Goal: Find specific page/section

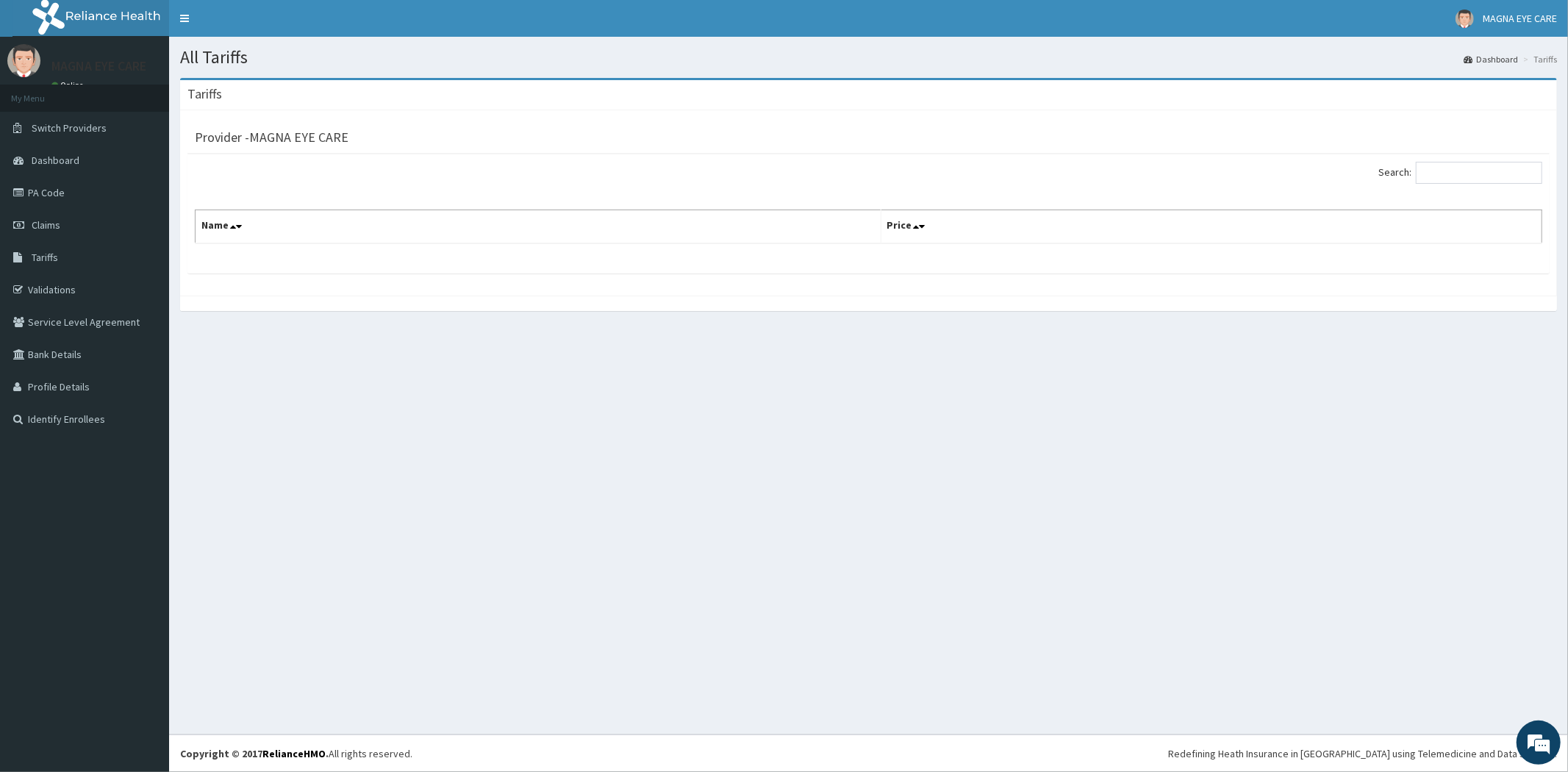
drag, startPoint x: 247, startPoint y: 211, endPoint x: 236, endPoint y: 210, distance: 11.0
click at [241, 210] on th "Name" at bounding box center [539, 227] width 686 height 34
click at [237, 215] on th "Name" at bounding box center [539, 227] width 686 height 34
click at [237, 239] on th "Name" at bounding box center [539, 227] width 686 height 34
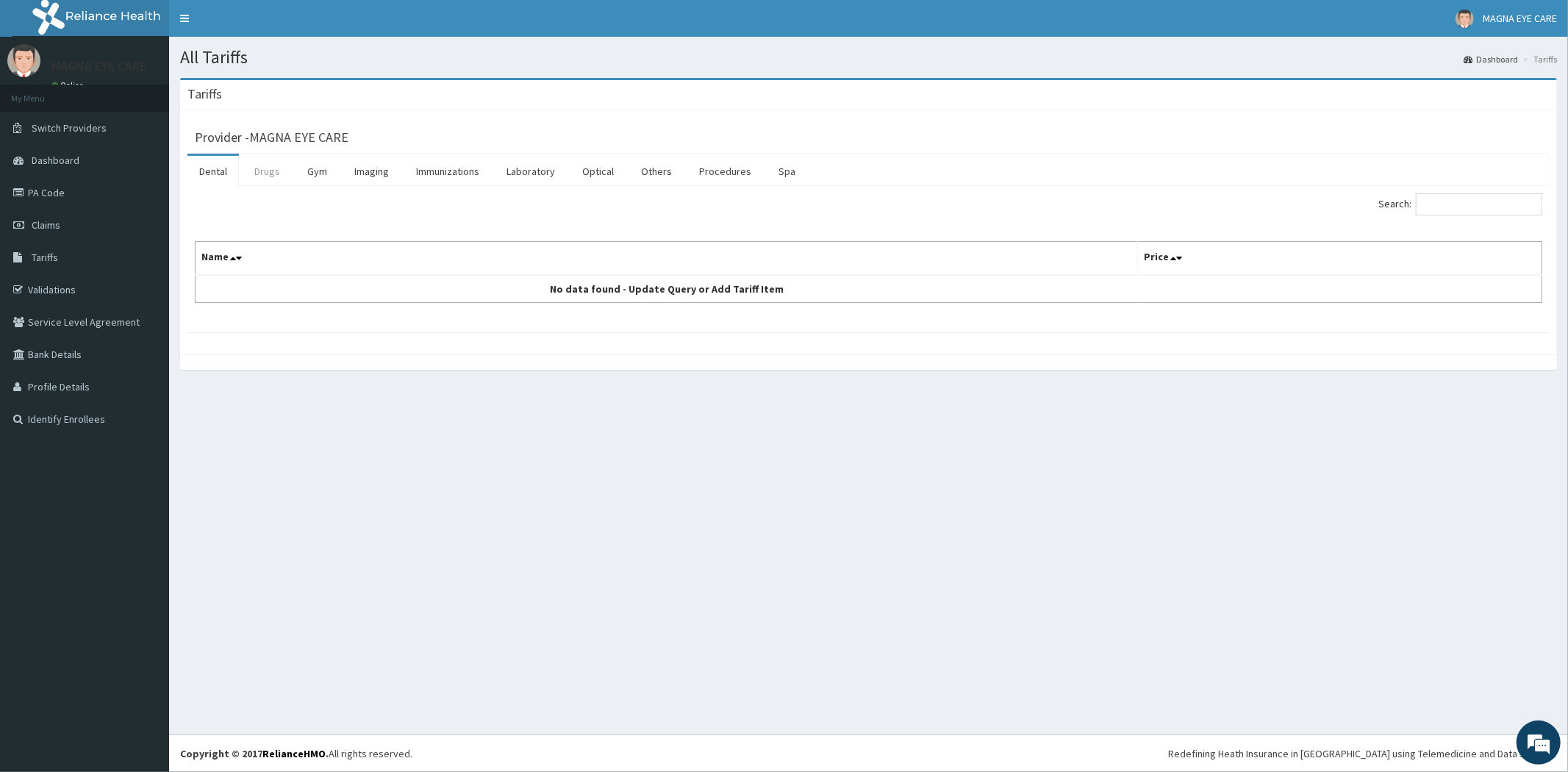
click at [269, 176] on link "Drugs" at bounding box center [267, 171] width 50 height 31
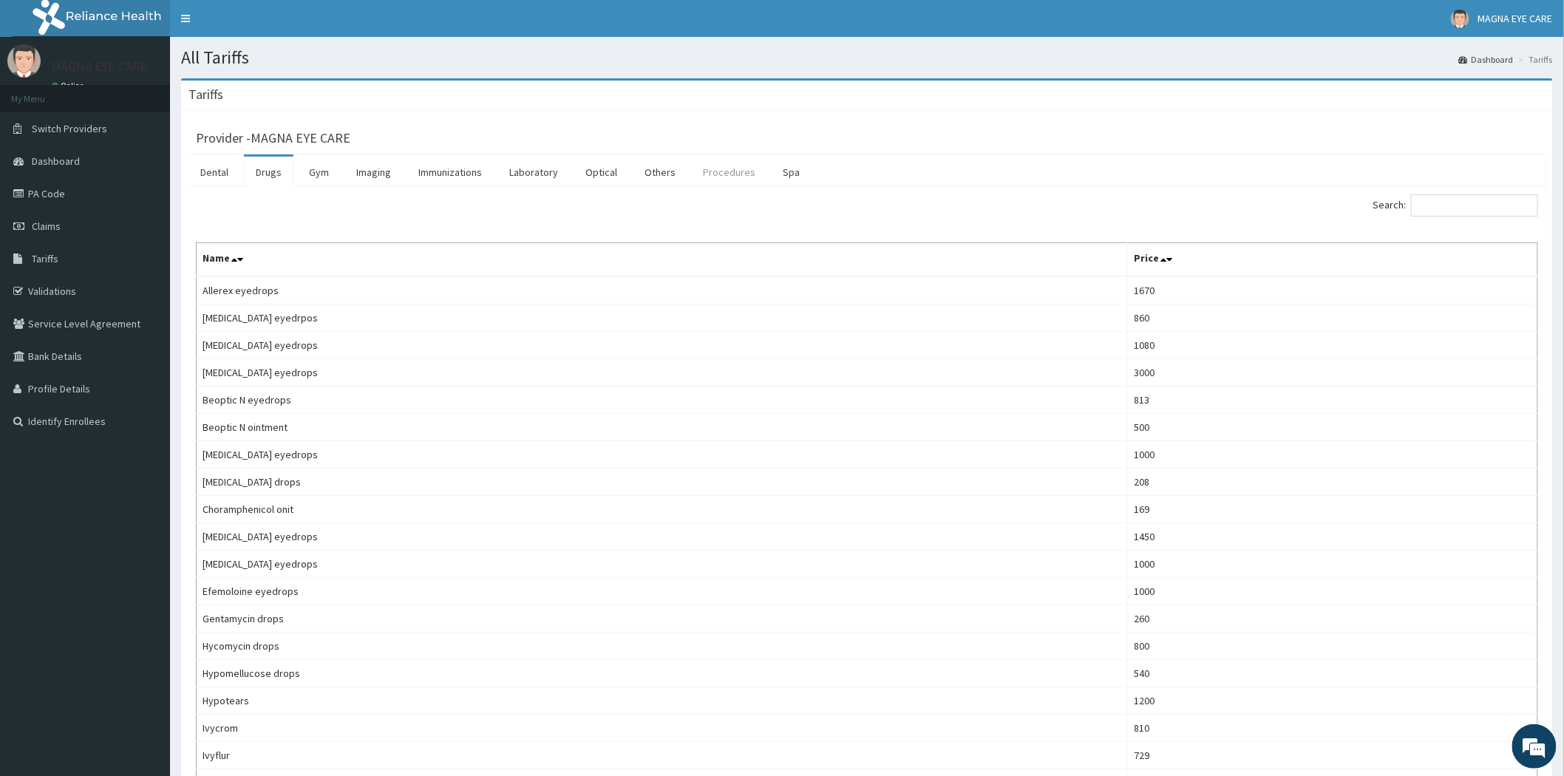
click at [724, 169] on link "Procedures" at bounding box center [729, 172] width 76 height 31
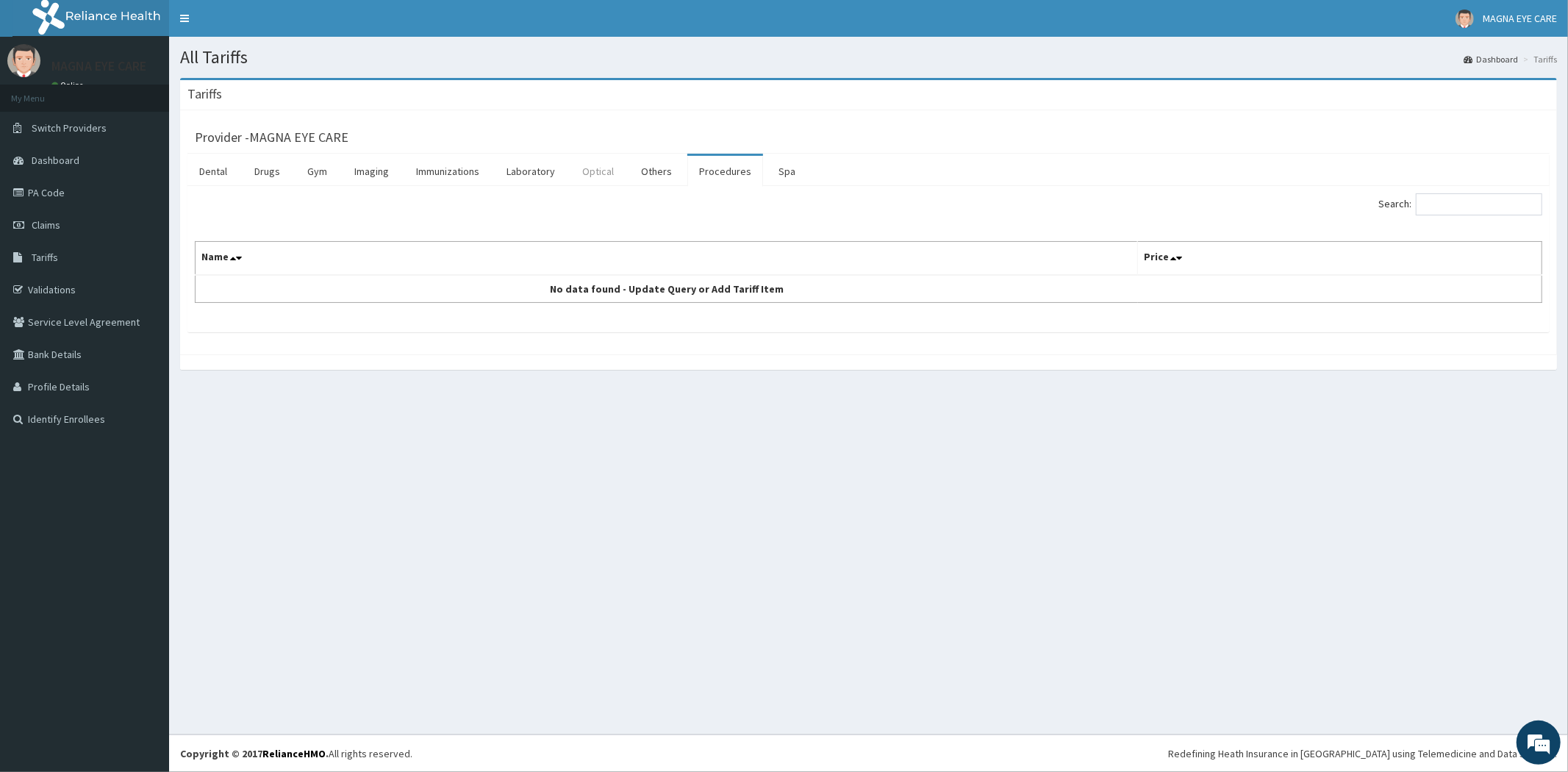
click at [596, 173] on link "Optical" at bounding box center [598, 171] width 55 height 31
